Goal: Information Seeking & Learning: Learn about a topic

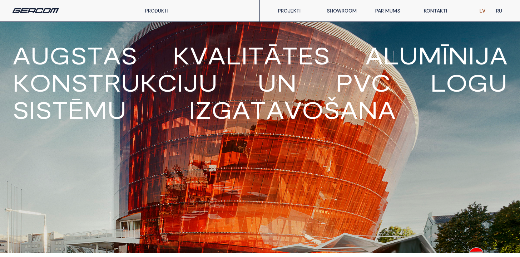
click at [160, 11] on link "PRODUKTI" at bounding box center [156, 11] width 23 height 6
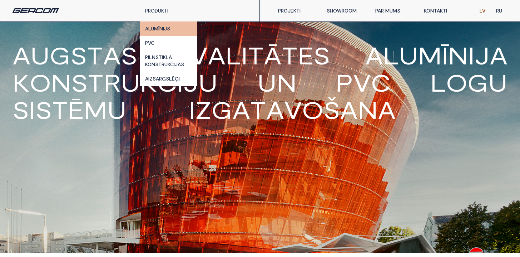
click at [155, 30] on link "ALUMĪNIJS" at bounding box center [168, 28] width 57 height 14
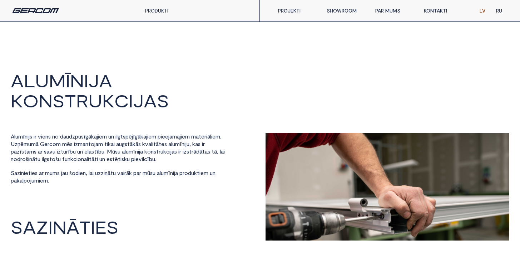
click at [160, 132] on div "A L U M Ī N I J A K O N S T R U K C I J A S A [PERSON_NAME] ī n i j s i r v i e…" at bounding box center [260, 155] width 499 height 169
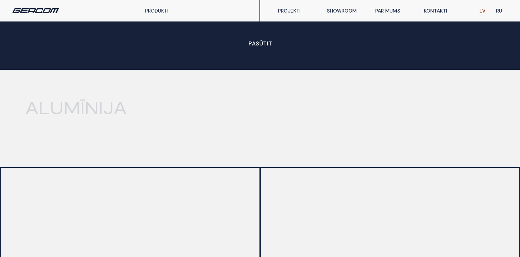
scroll to position [800, 0]
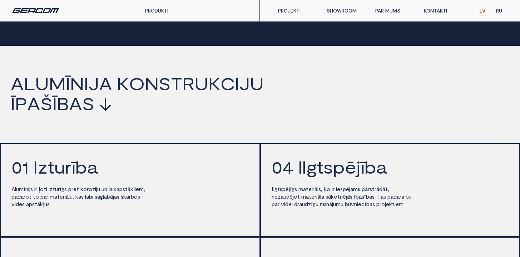
click at [402, 211] on div "I l g t s p ē j ī g s m a t e r i ā l s , k o i r i e s p ē j a m s p ā r s t r…" at bounding box center [343, 197] width 143 height 28
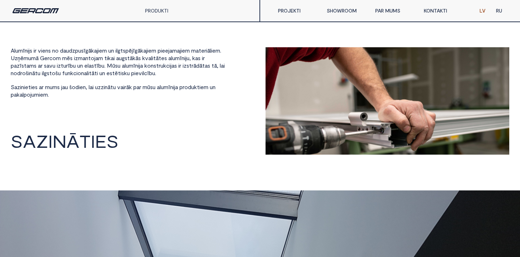
scroll to position [0, 0]
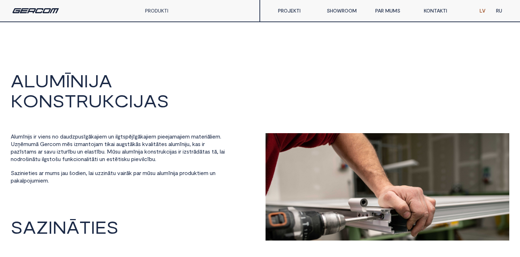
click at [130, 107] on span "I" at bounding box center [131, 100] width 4 height 18
click at [168, 8] on link "PRODUKTI" at bounding box center [156, 11] width 23 height 6
click at [155, 12] on link "PRODUKTI" at bounding box center [156, 11] width 23 height 6
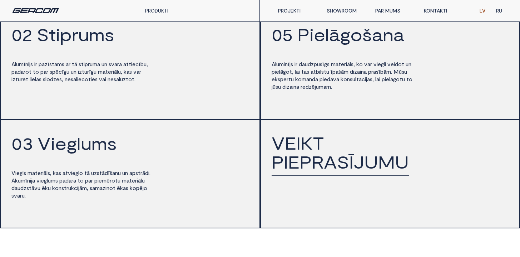
scroll to position [1017, 0]
